Goal: Navigation & Orientation: Find specific page/section

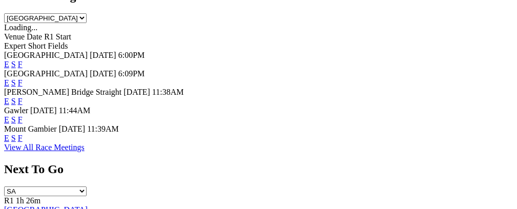
scroll to position [502, 0]
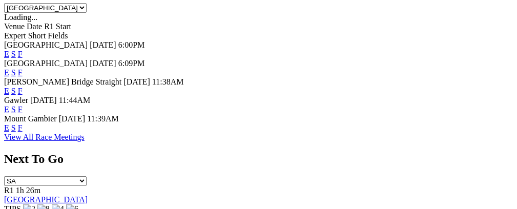
click at [85, 133] on link "View All Race Meetings" at bounding box center [44, 137] width 80 height 9
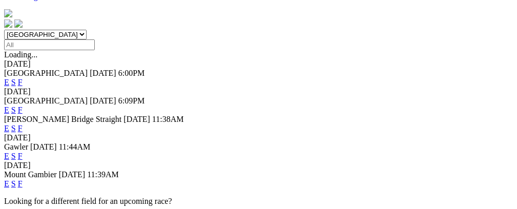
scroll to position [307, 0]
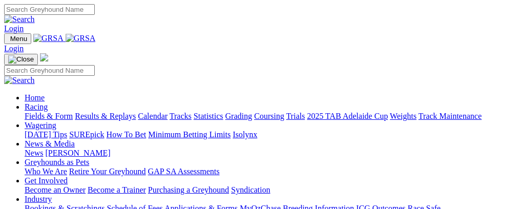
scroll to position [504, 0]
